Goal: Transaction & Acquisition: Book appointment/travel/reservation

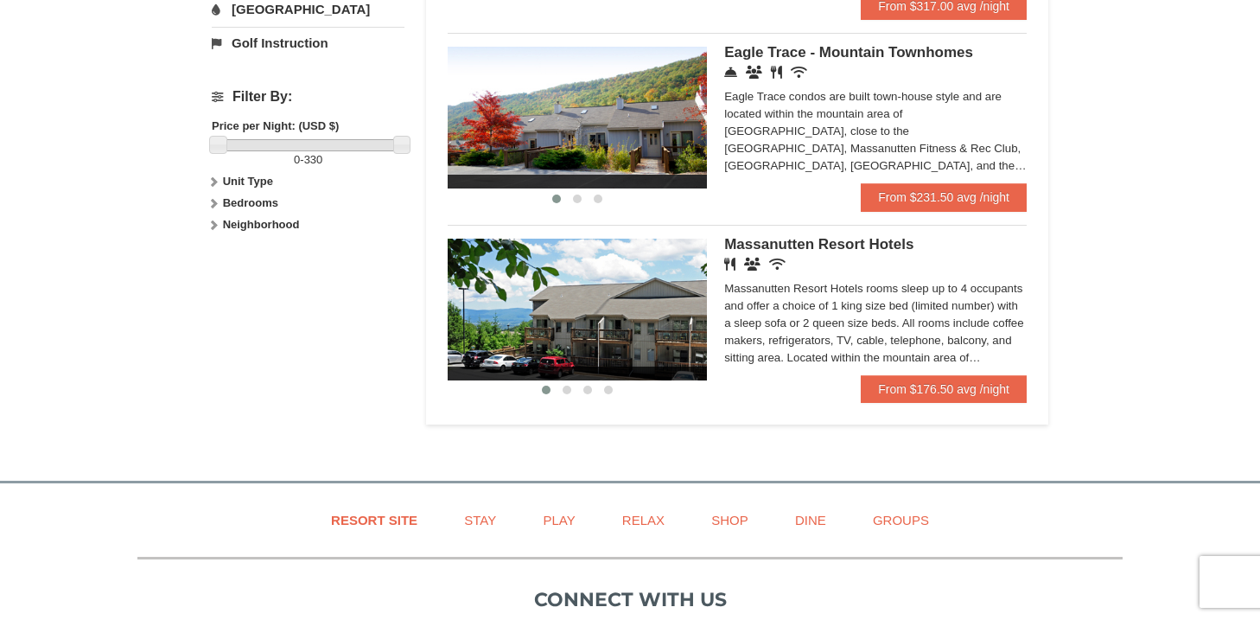
scroll to position [739, 0]
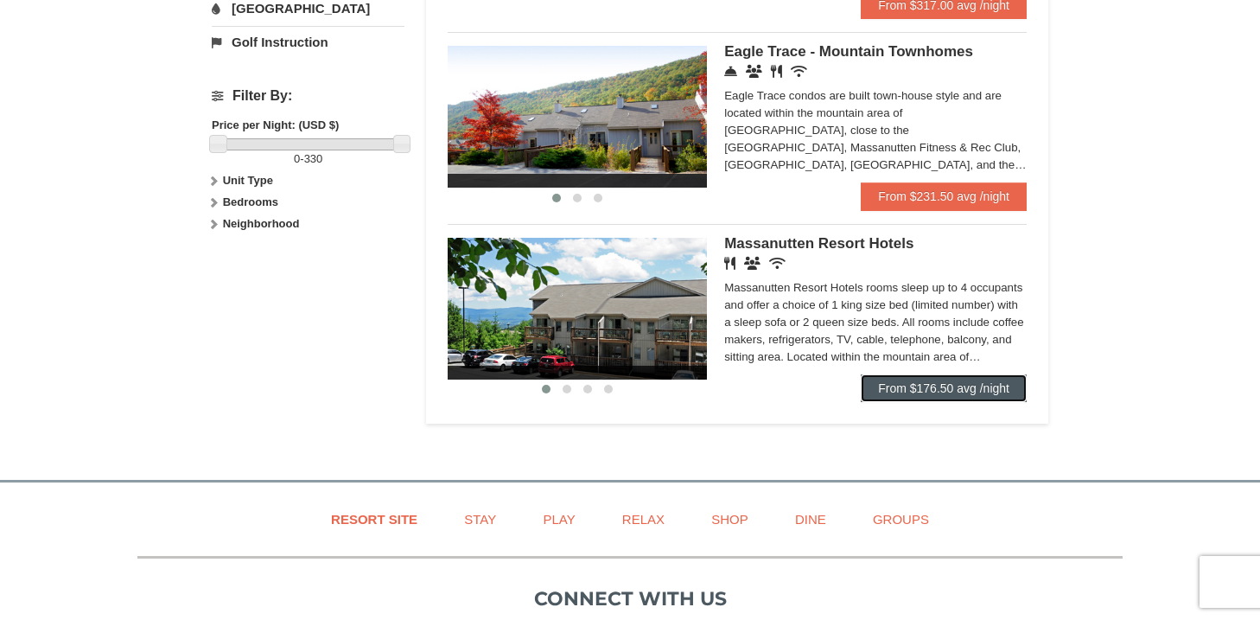
click at [976, 389] on link "From $176.50 avg /night" at bounding box center [944, 388] width 166 height 28
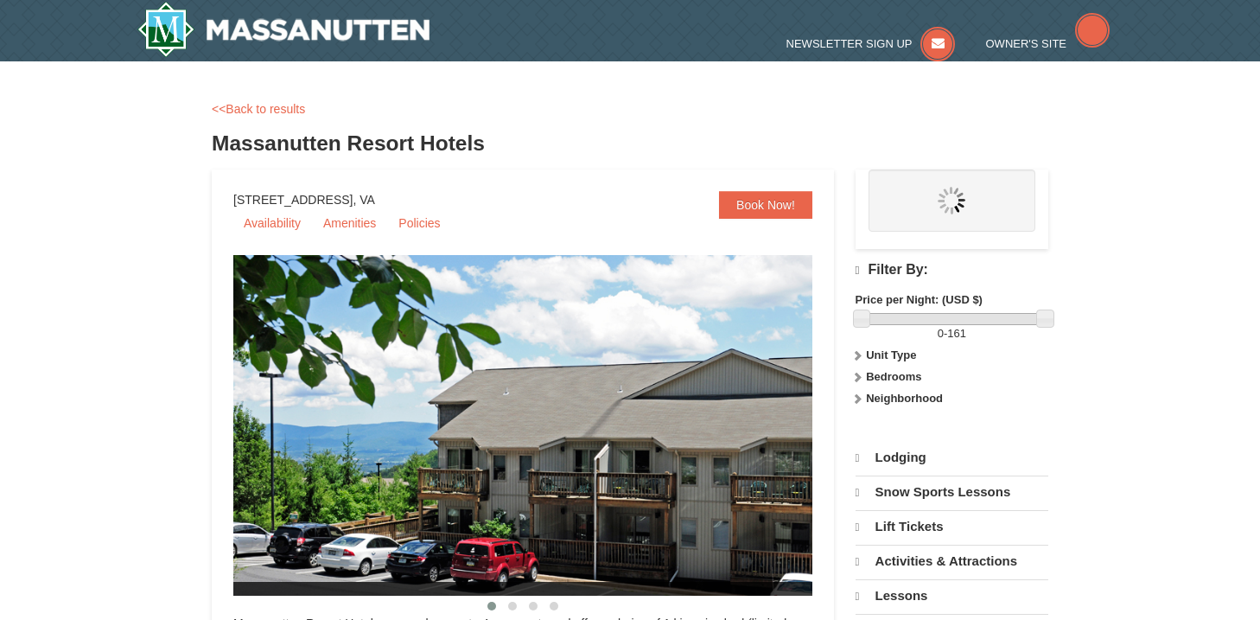
select select "10"
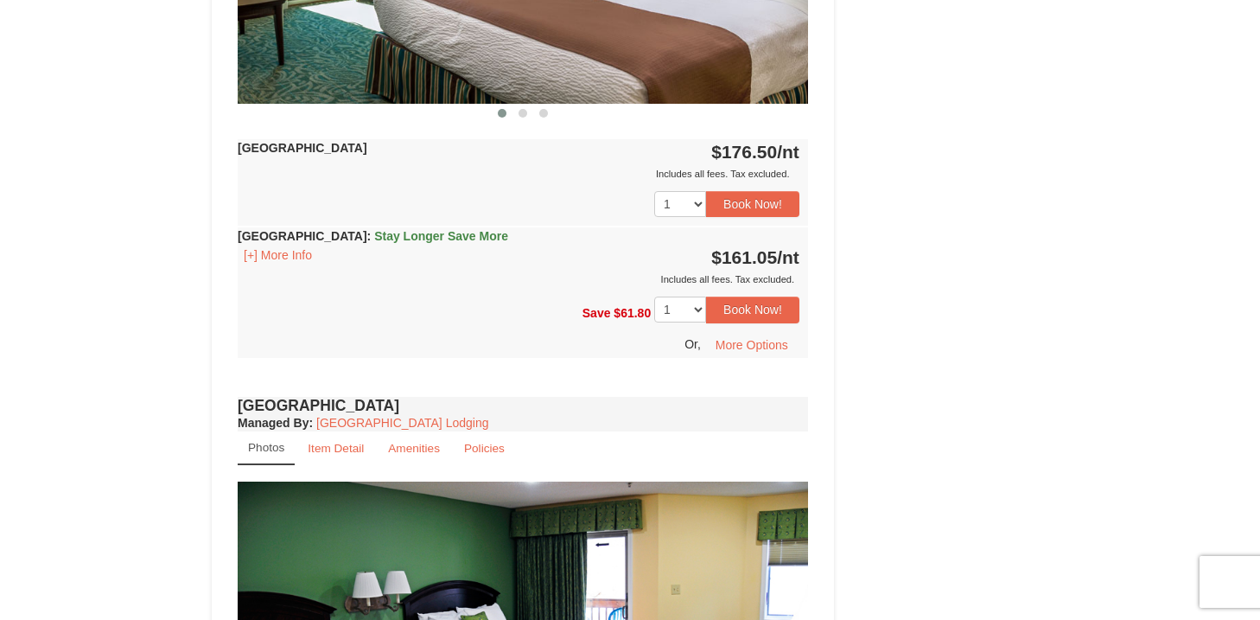
scroll to position [953, 0]
click at [285, 253] on button "[+] More Info" at bounding box center [278, 254] width 80 height 19
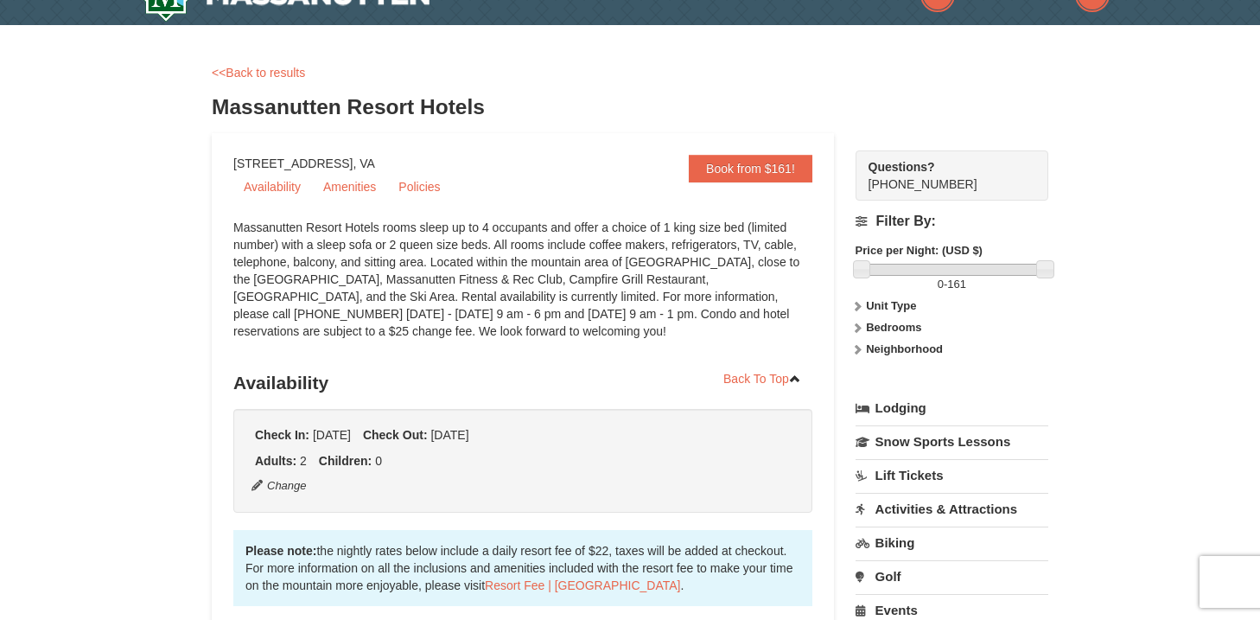
scroll to position [0, 0]
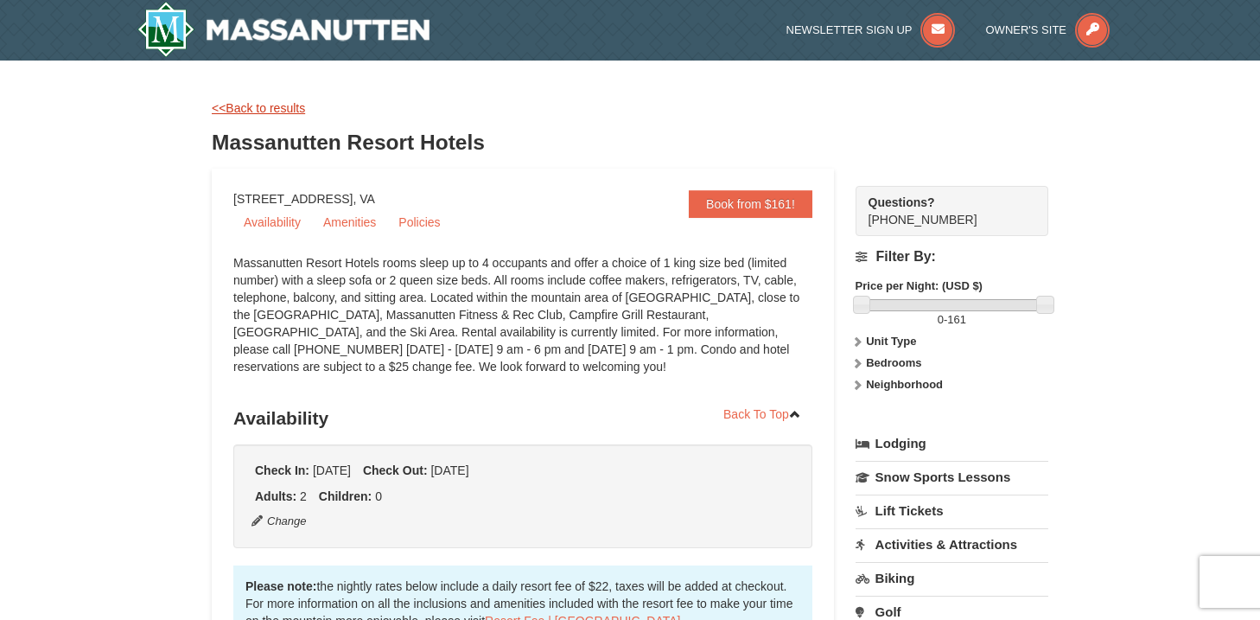
click at [260, 102] on link "<<Back to results" at bounding box center [258, 108] width 93 height 14
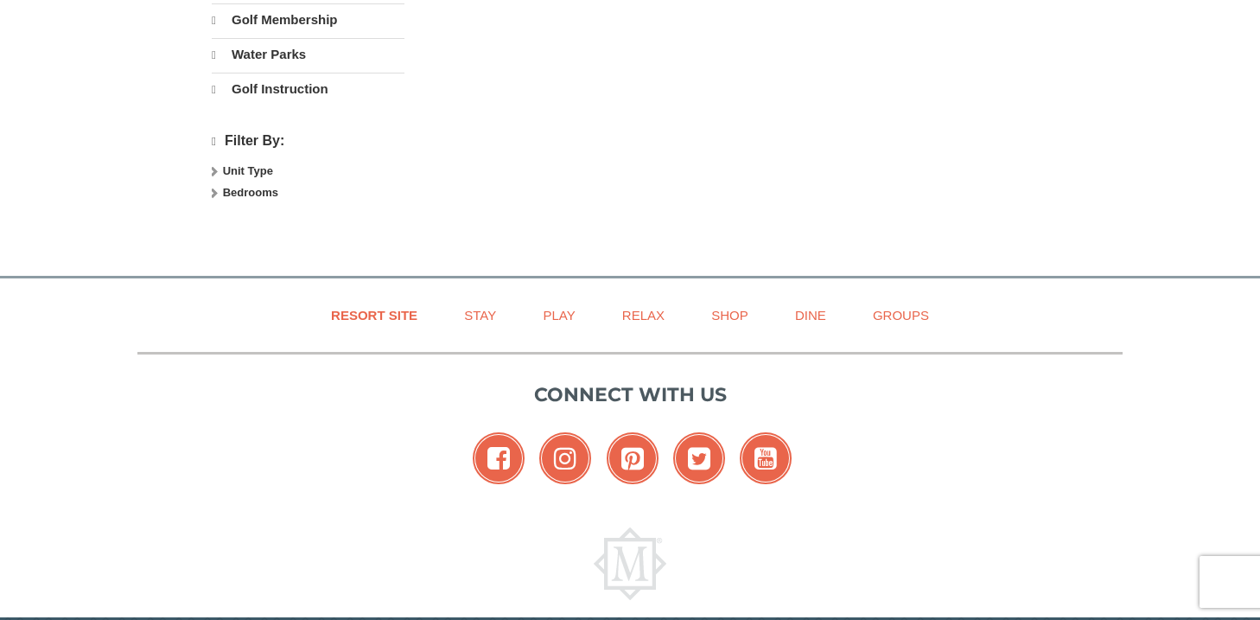
select select "10"
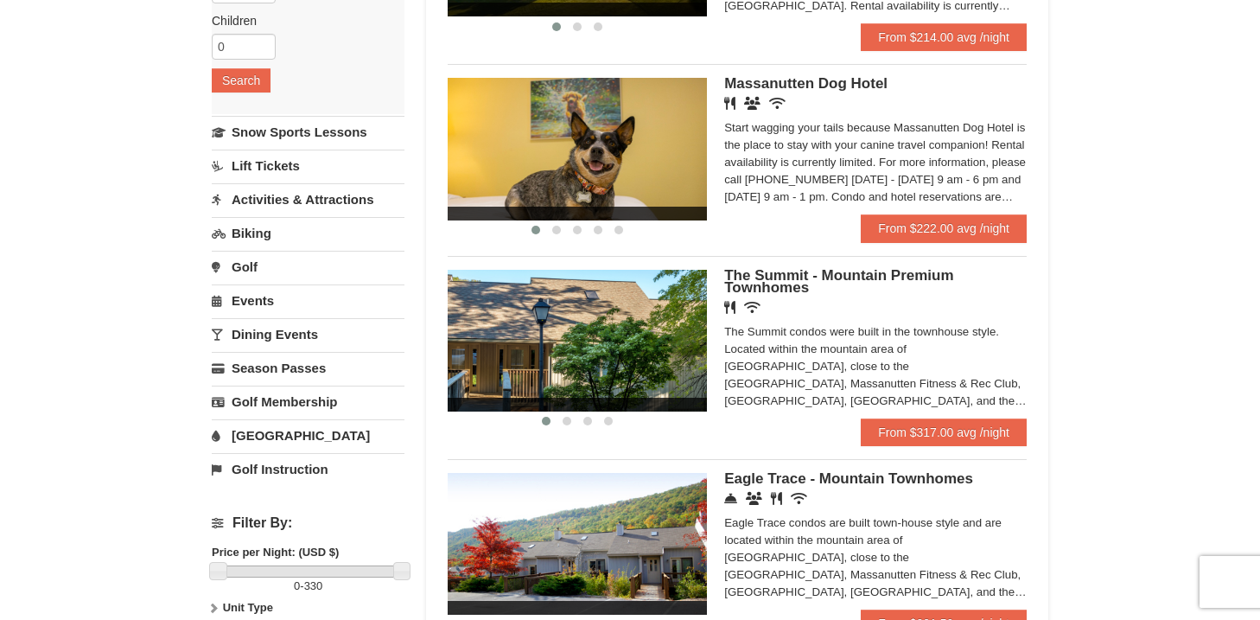
scroll to position [320, 0]
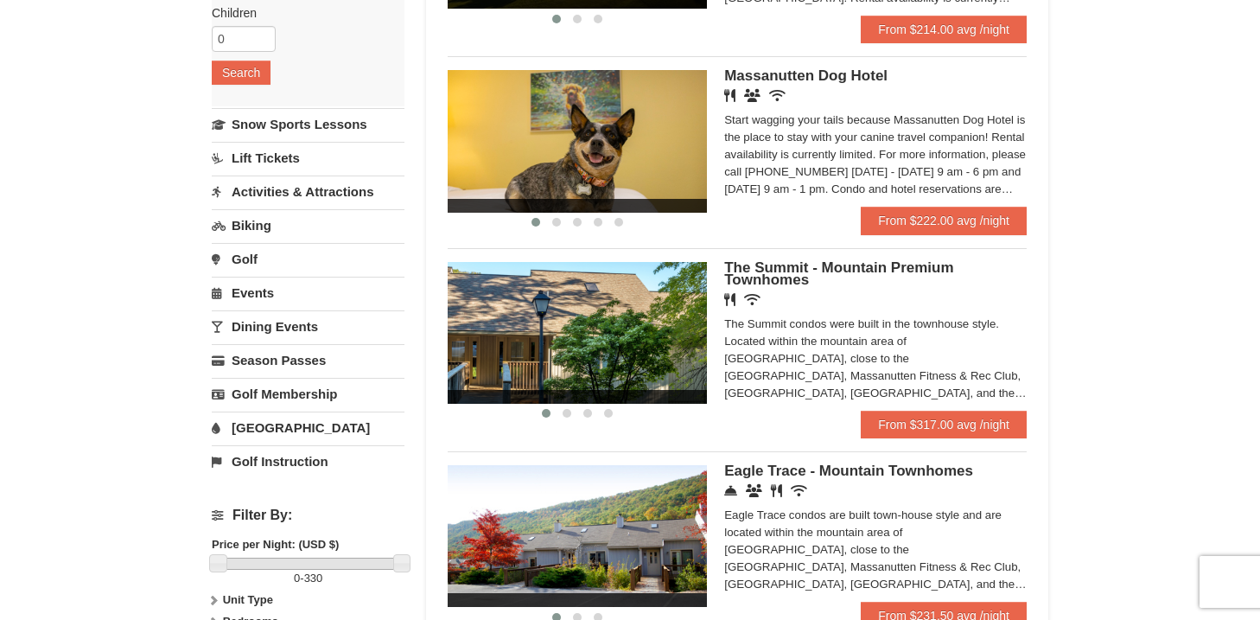
click at [276, 187] on link "Activities & Attractions" at bounding box center [308, 191] width 193 height 32
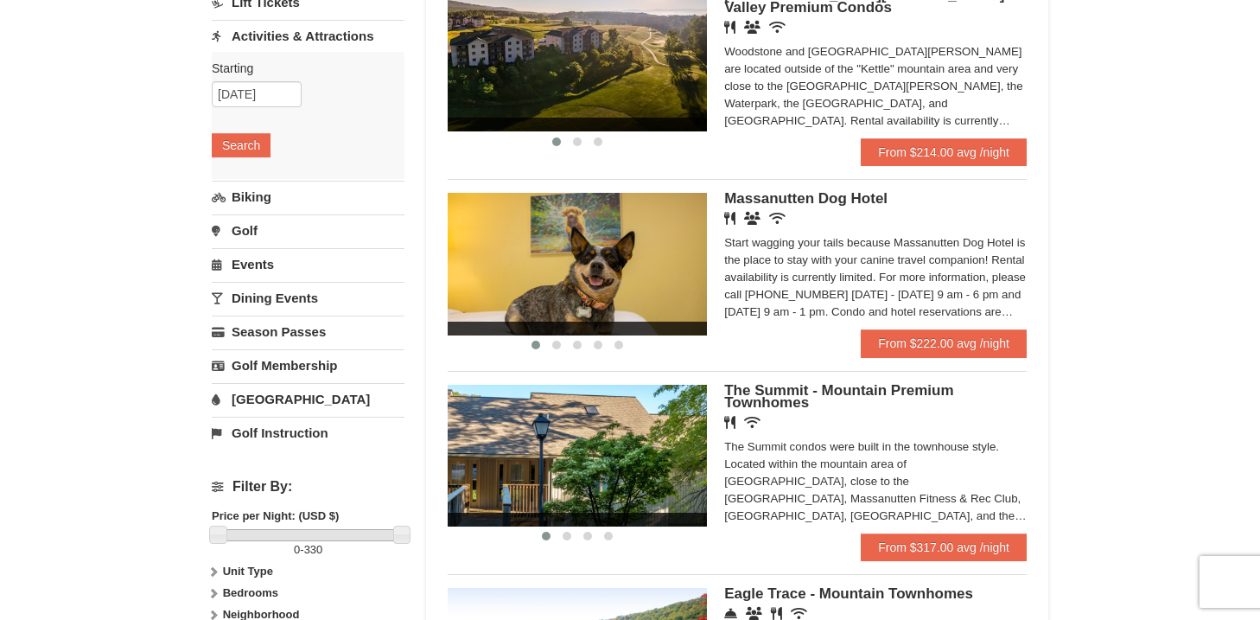
scroll to position [0, 0]
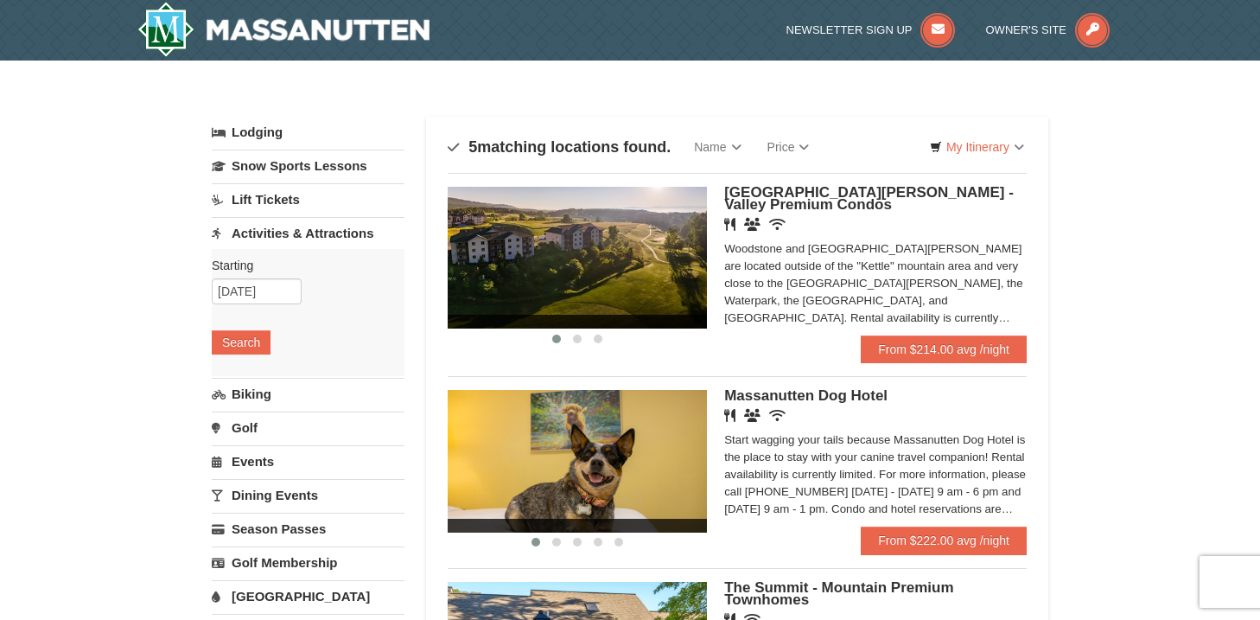
click at [259, 131] on link "Lodging" at bounding box center [308, 132] width 193 height 31
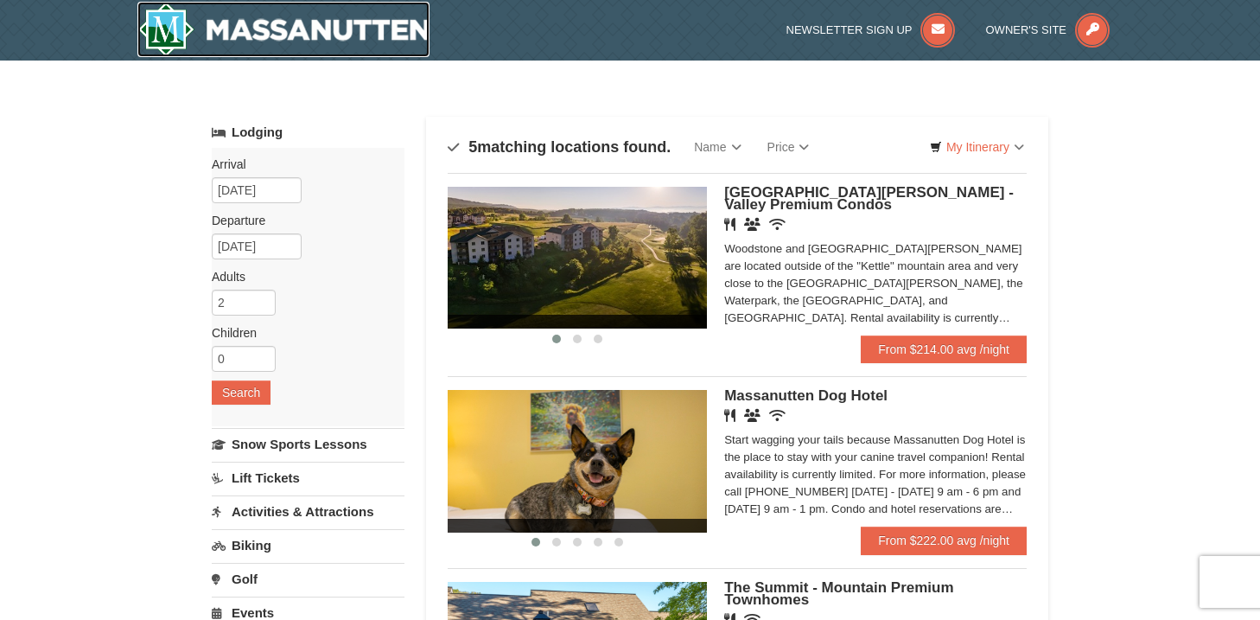
click at [230, 35] on img at bounding box center [283, 29] width 292 height 55
